Goal: Task Accomplishment & Management: Use online tool/utility

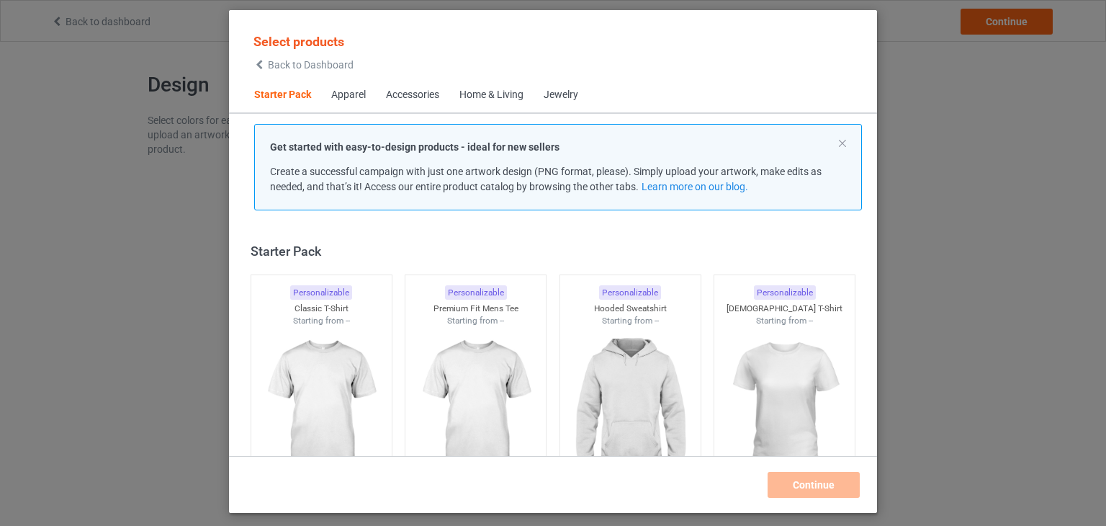
scroll to position [19, 0]
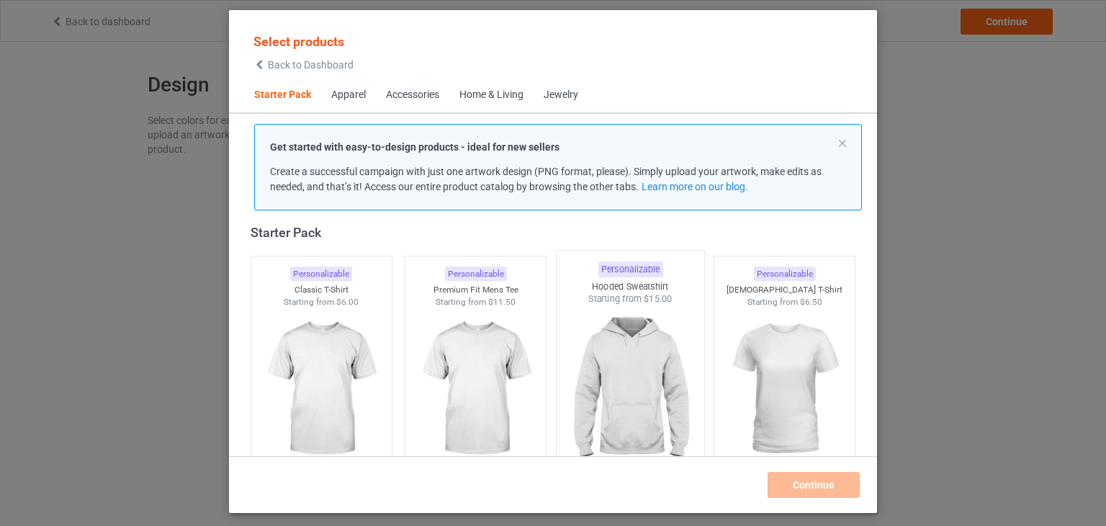
click at [606, 339] on img at bounding box center [629, 389] width 135 height 169
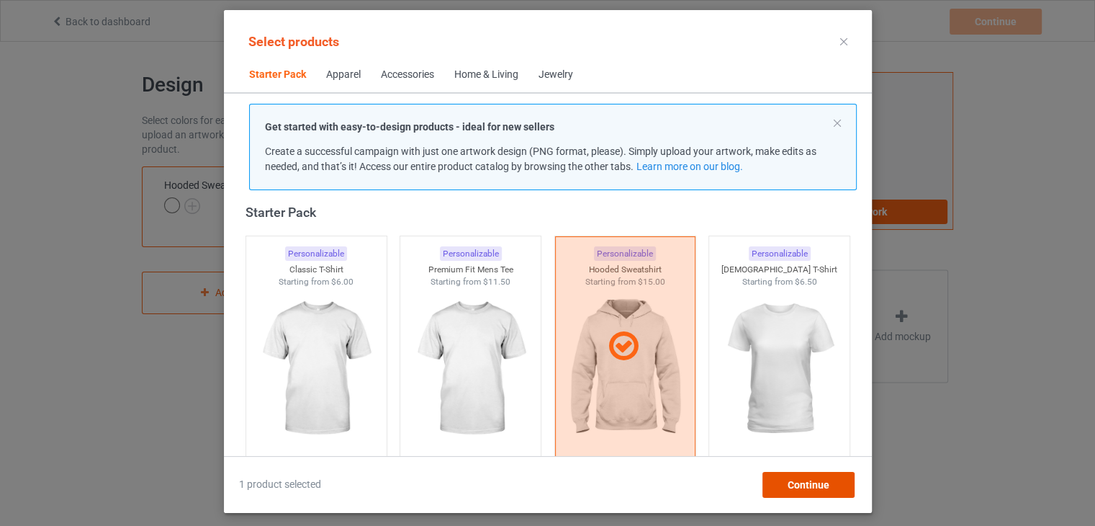
click at [786, 485] on div "Continue" at bounding box center [808, 485] width 92 height 26
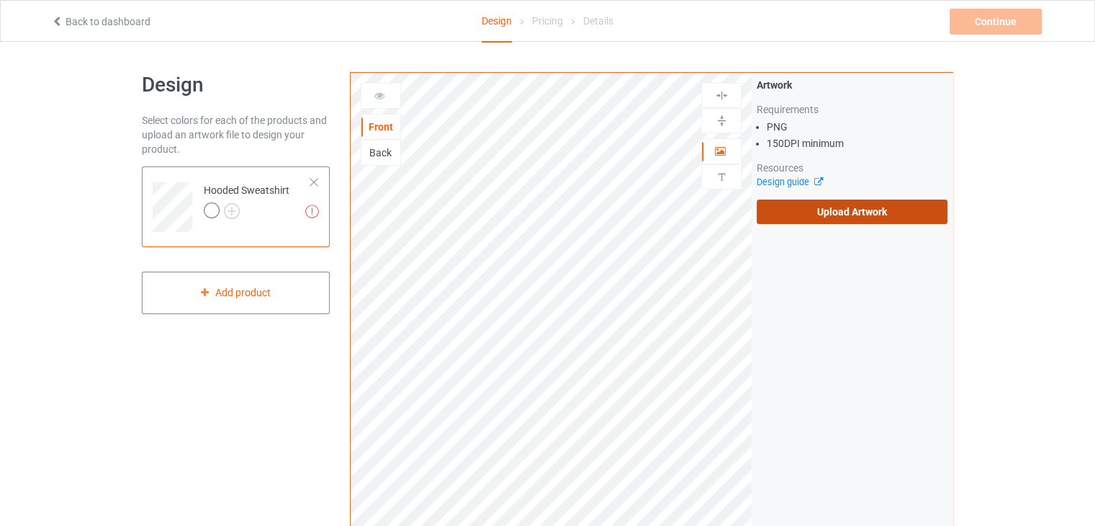
click at [867, 217] on label "Upload Artwork" at bounding box center [852, 211] width 191 height 24
click at [0, 0] on input "Upload Artwork" at bounding box center [0, 0] width 0 height 0
click at [541, 12] on div "Pricing" at bounding box center [547, 21] width 31 height 40
click at [542, 22] on div "Pricing" at bounding box center [547, 21] width 31 height 40
